Goal: Check status: Check status

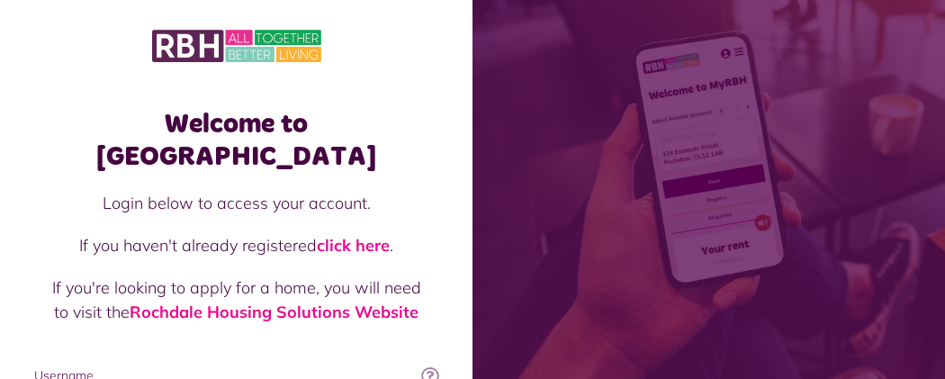
scroll to position [319, 0]
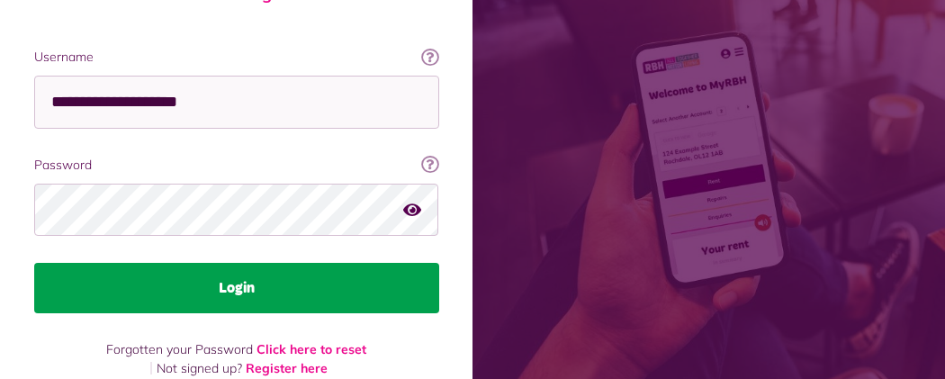
click at [439, 263] on button "Login" at bounding box center [236, 288] width 405 height 50
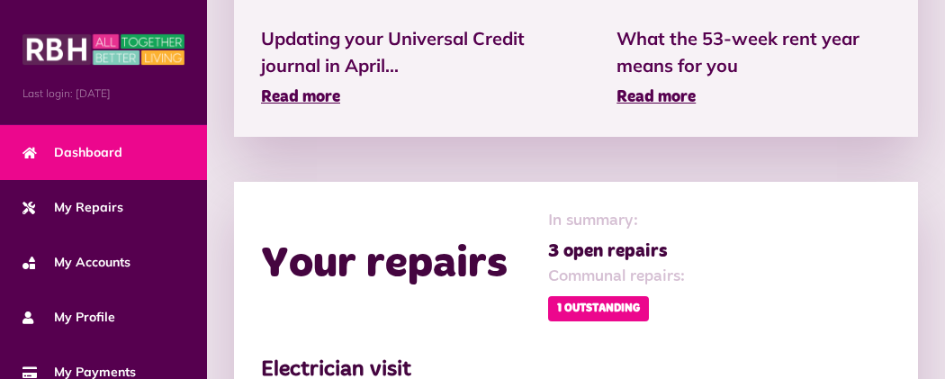
scroll to position [972, 0]
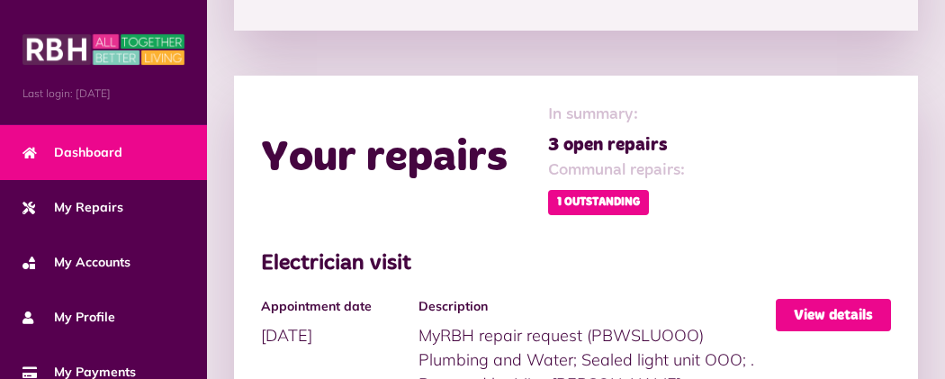
click at [839, 299] on link "View details" at bounding box center [833, 315] width 115 height 32
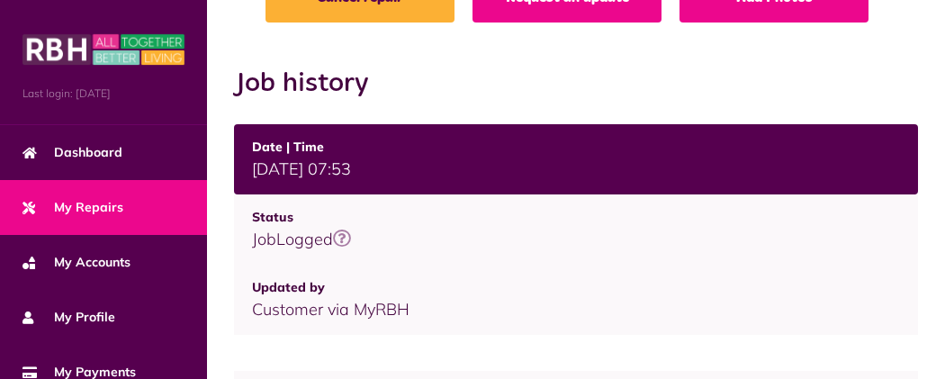
scroll to position [171, 0]
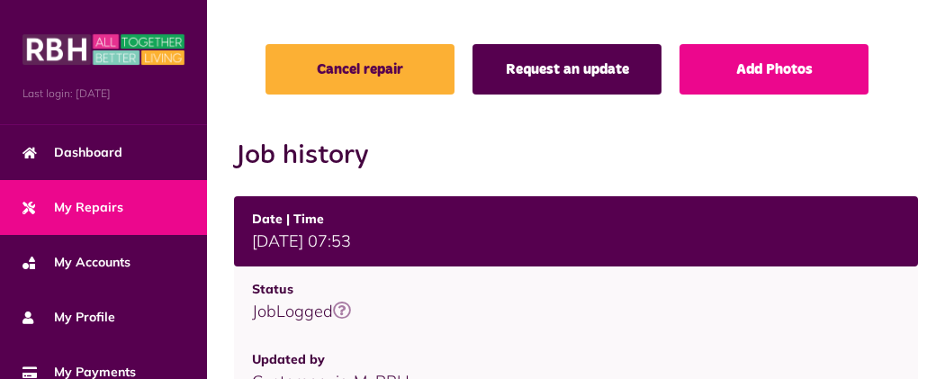
click at [517, 95] on link "Request an update" at bounding box center [567, 69] width 189 height 50
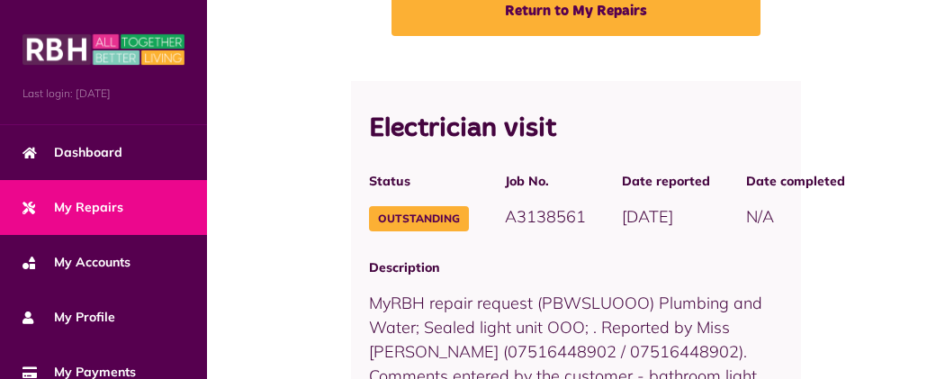
scroll to position [155, 0]
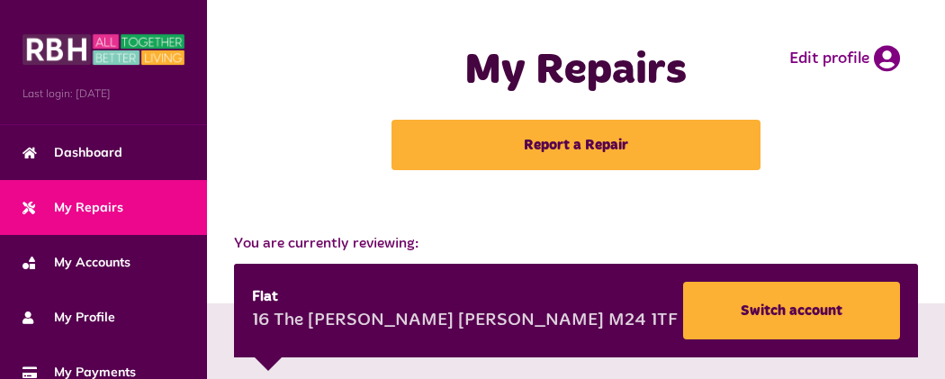
click at [0, 0] on button "Menu" at bounding box center [0, 0] width 0 height 0
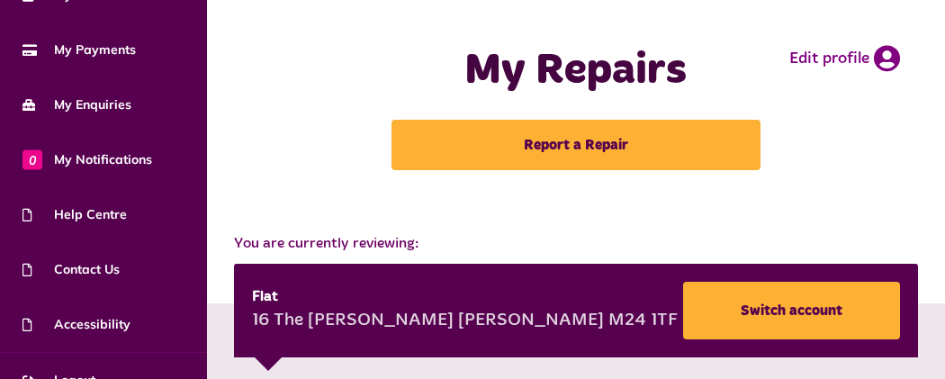
scroll to position [353, 0]
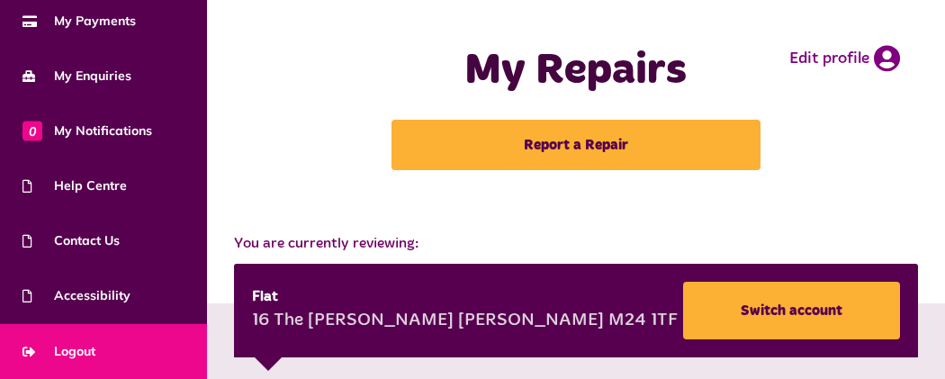
click at [167, 357] on link "Logout" at bounding box center [103, 351] width 207 height 55
